Goal: Transaction & Acquisition: Purchase product/service

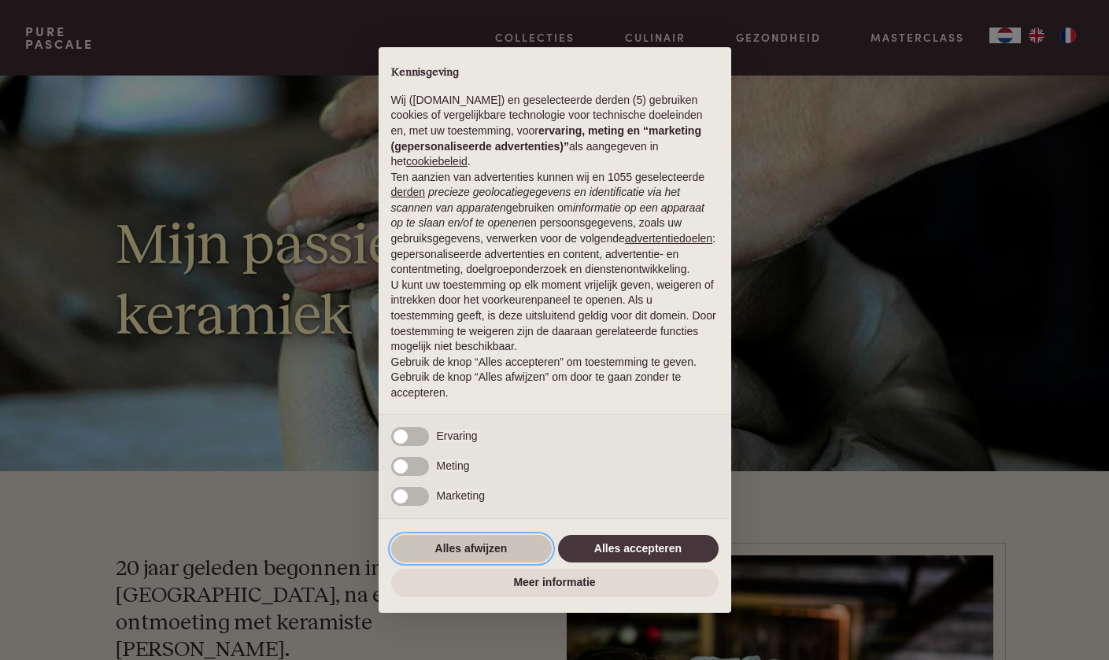
click at [509, 554] on button "Alles afwijzen" at bounding box center [471, 549] width 161 height 28
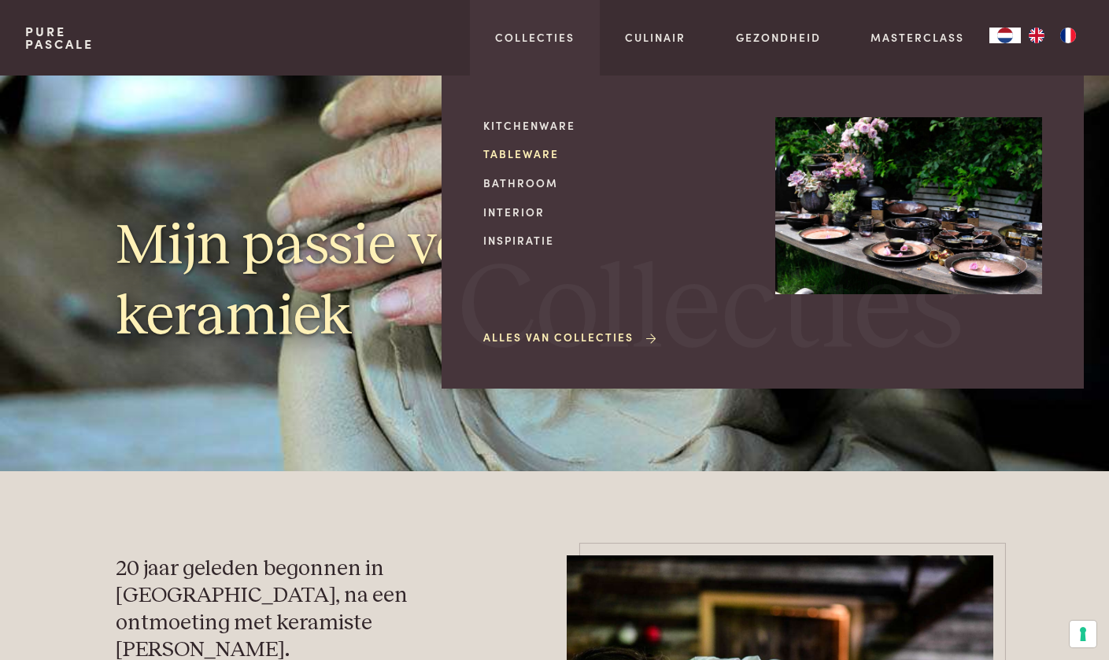
click at [523, 154] on link "Tableware" at bounding box center [616, 154] width 267 height 17
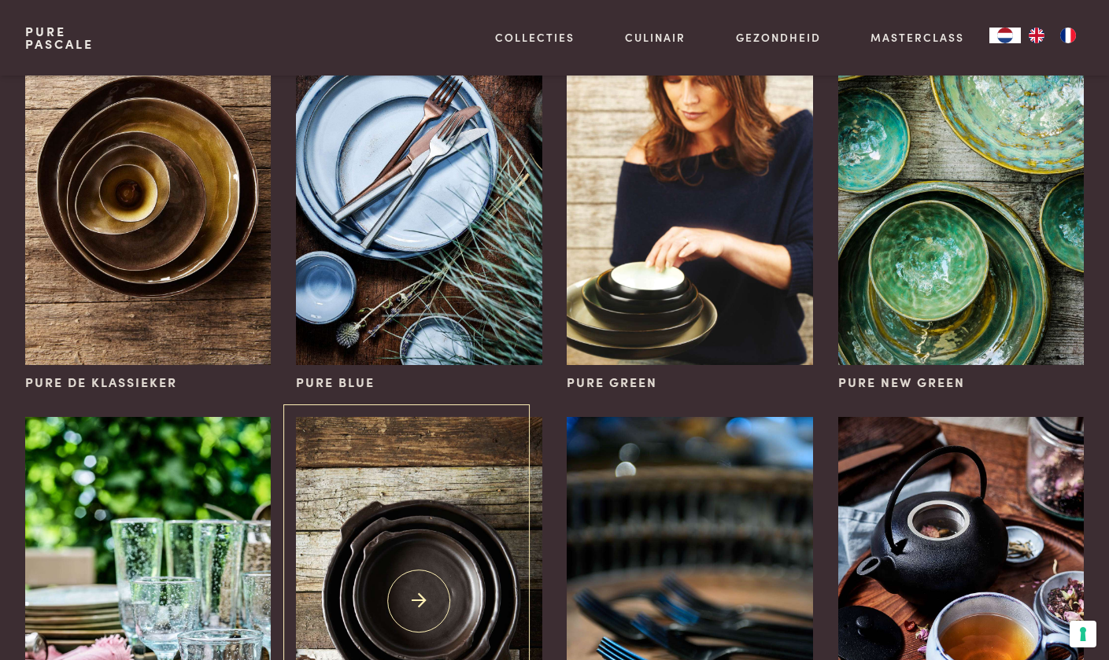
scroll to position [183, 0]
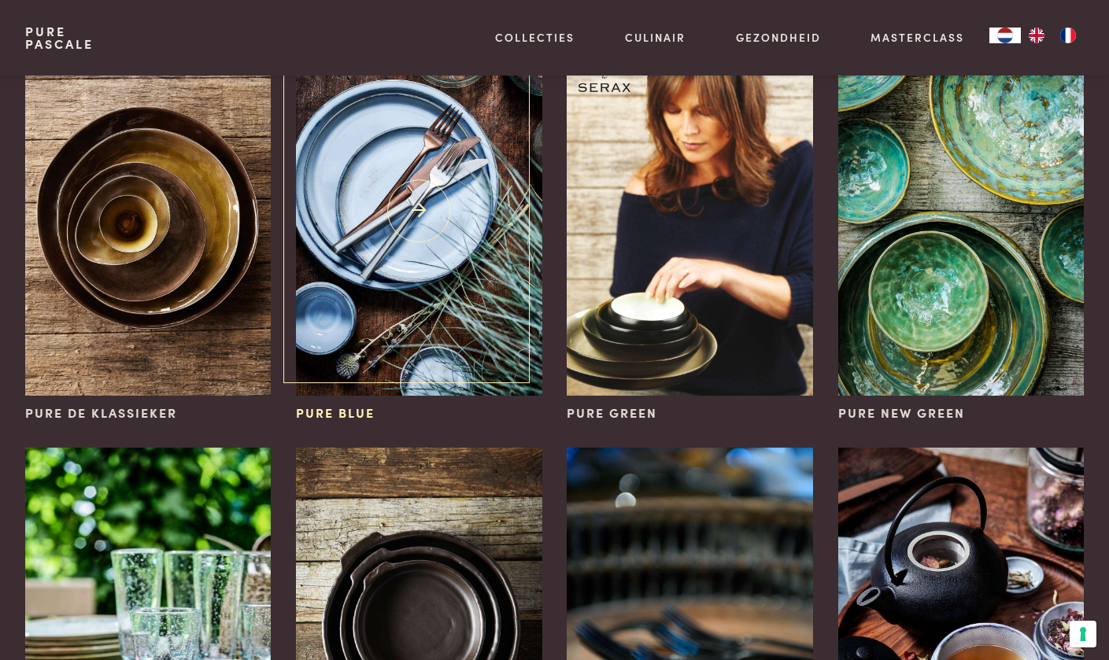
click at [422, 249] on img at bounding box center [419, 211] width 246 height 369
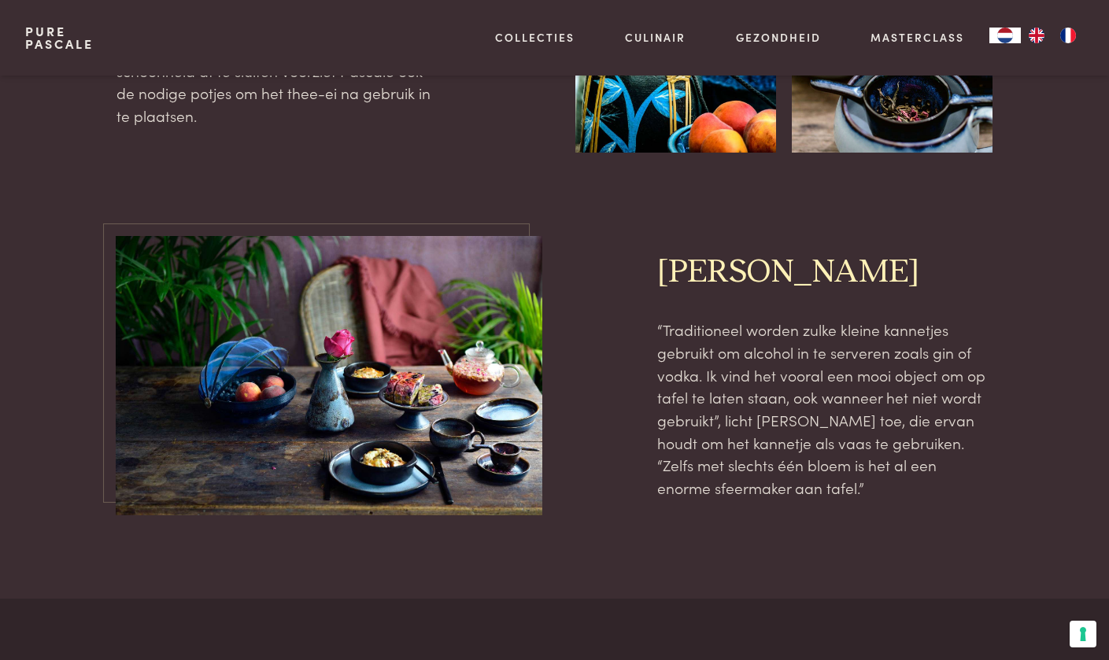
scroll to position [2547, 0]
